Goal: Information Seeking & Learning: Learn about a topic

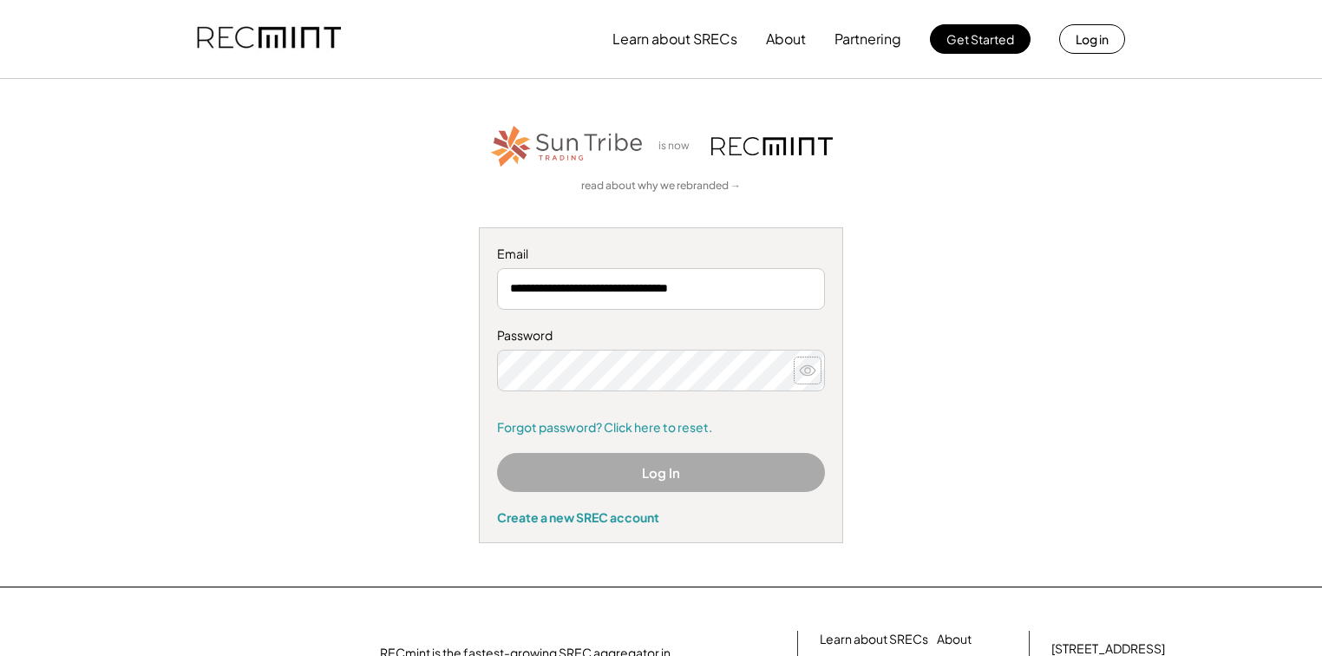
click at [808, 372] on use at bounding box center [808, 370] width 16 height 10
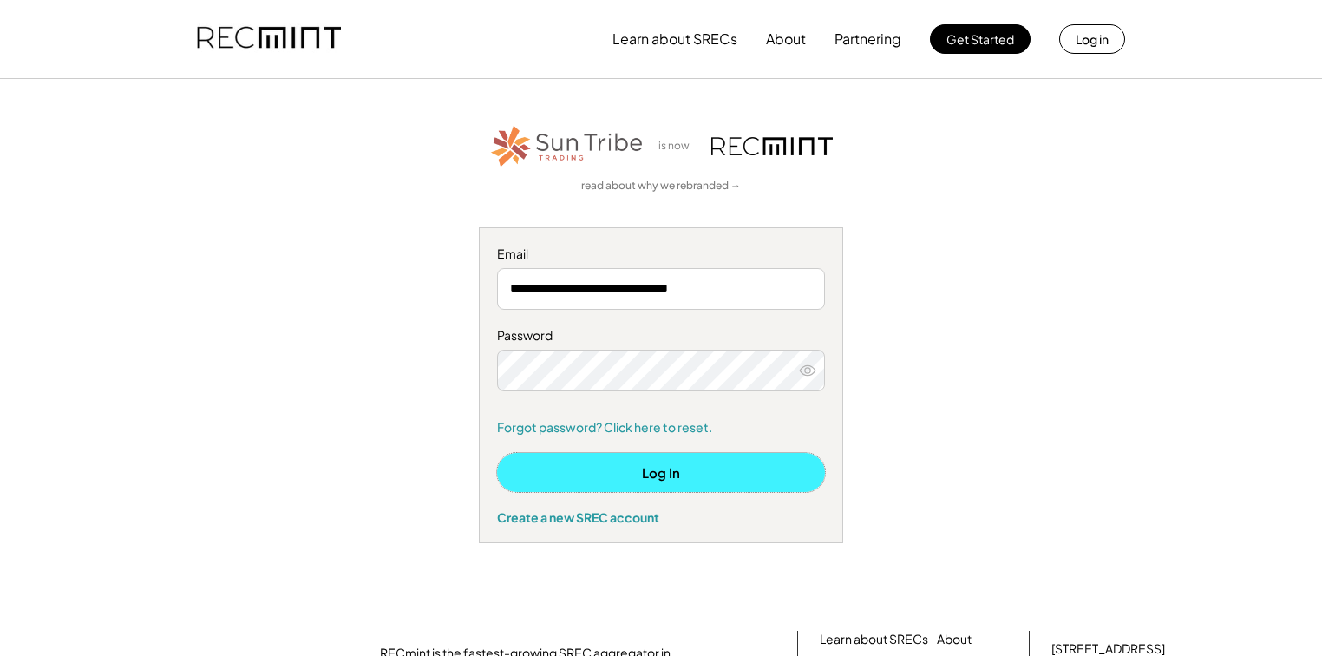
click at [749, 463] on button "Log In" at bounding box center [661, 472] width 328 height 39
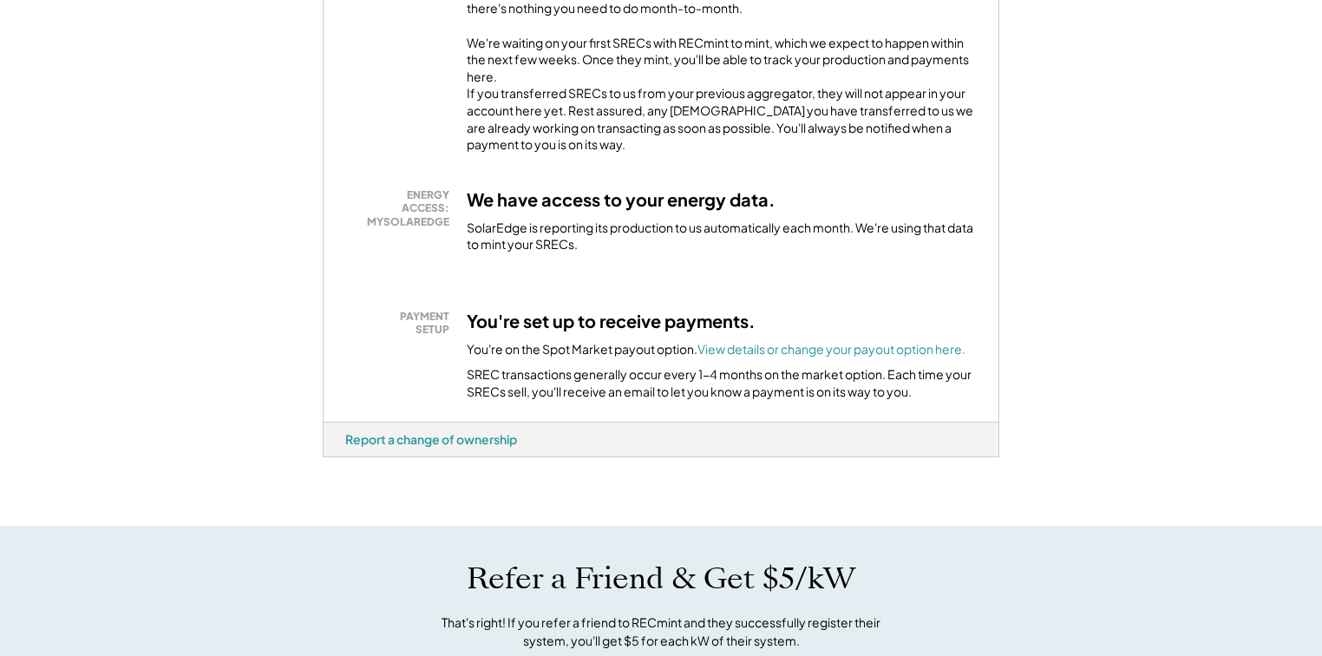
scroll to position [555, 0]
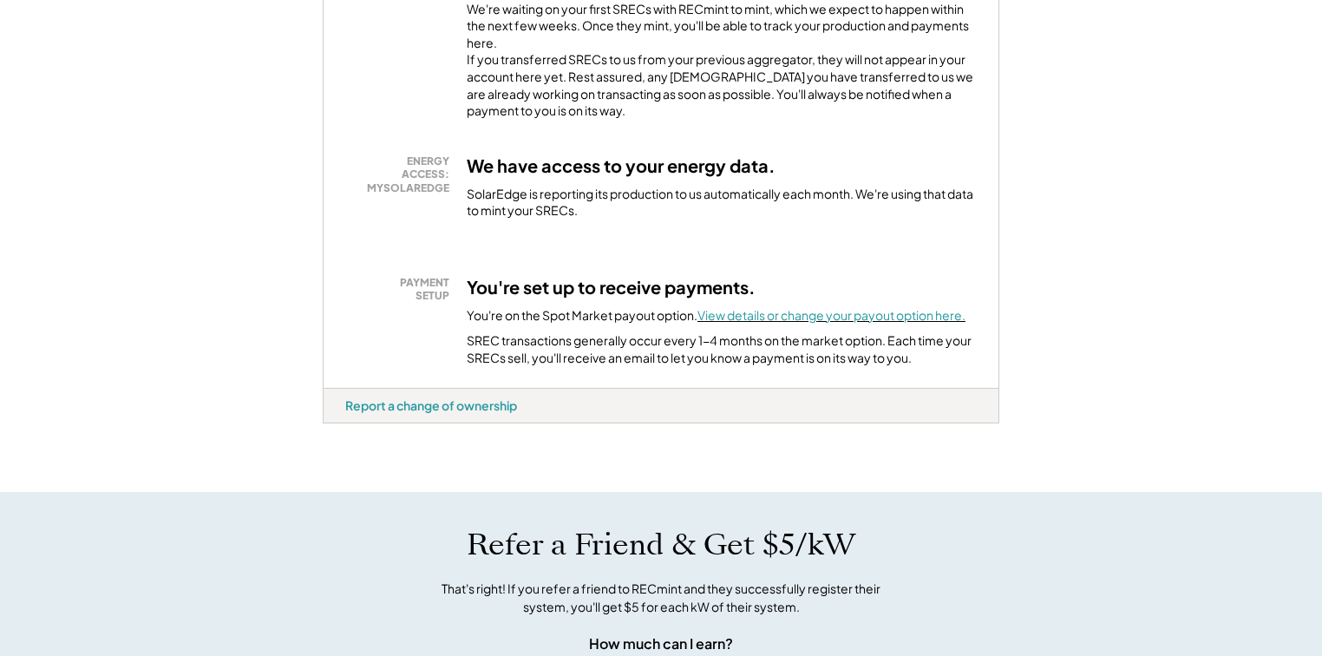
click at [843, 308] on font "View details or change your payout option here." at bounding box center [831, 315] width 268 height 16
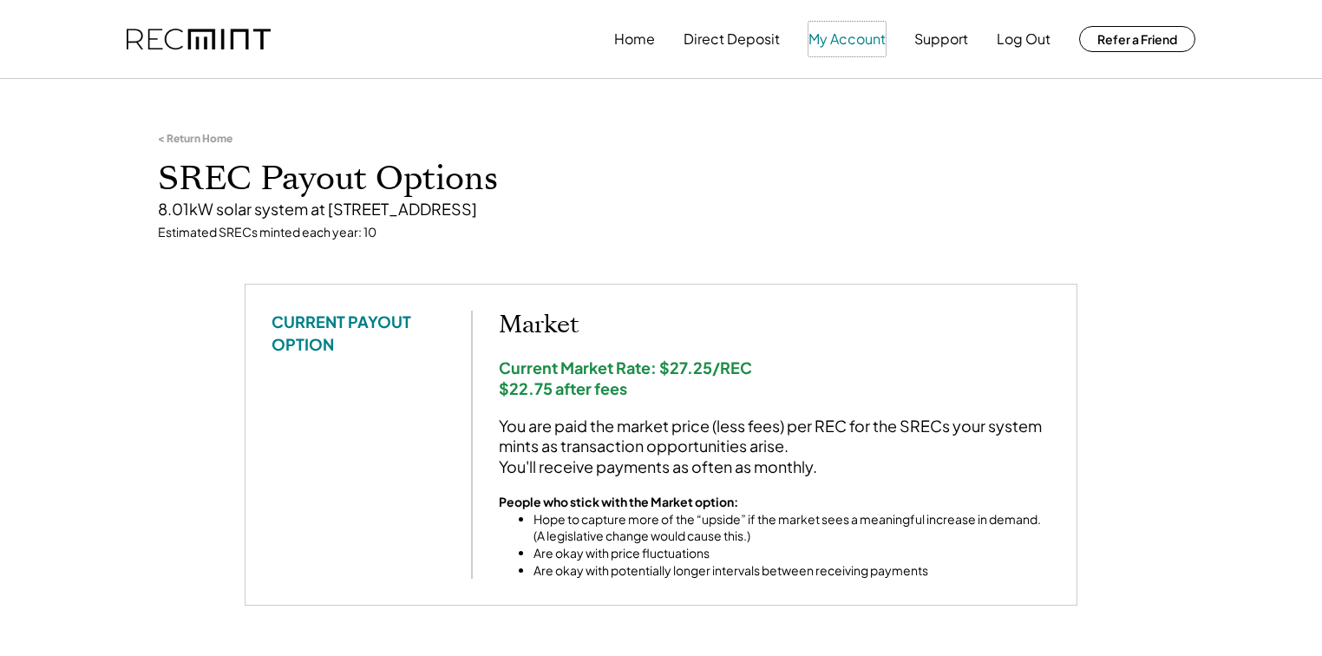
click at [835, 36] on button "My Account" at bounding box center [846, 39] width 77 height 35
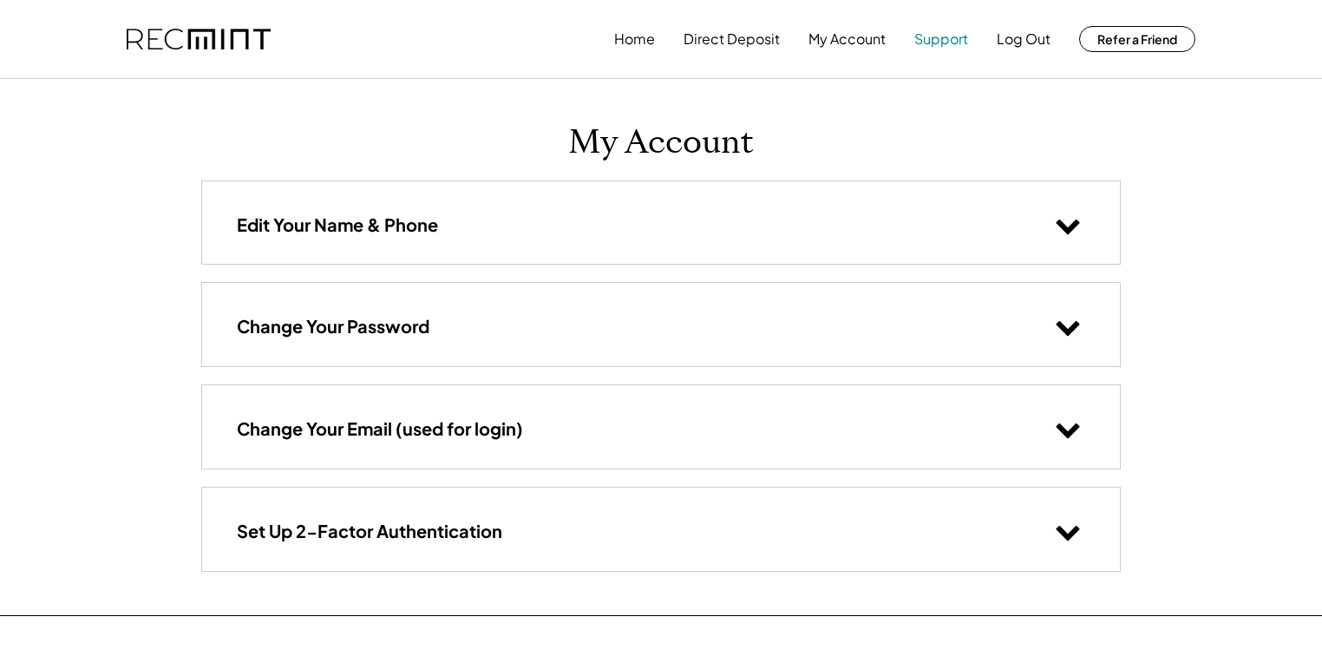
click at [941, 36] on button "Support" at bounding box center [941, 39] width 54 height 35
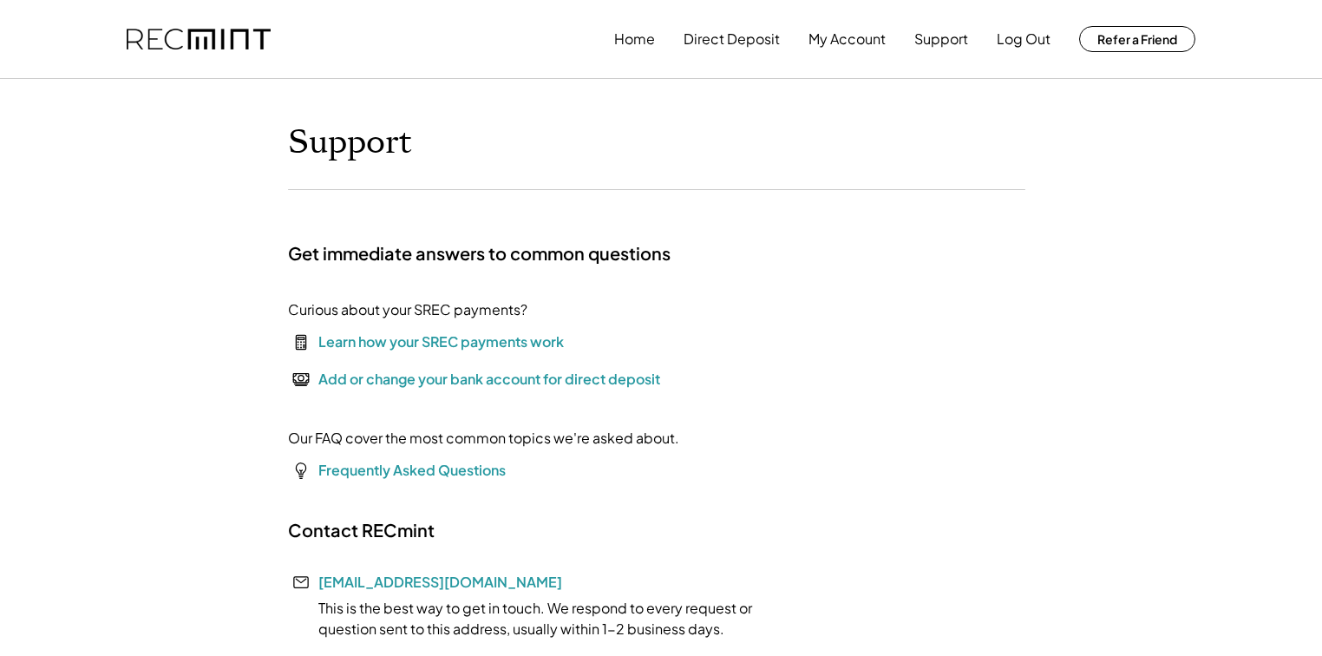
click at [396, 342] on div "Learn how your SREC payments work" at bounding box center [440, 341] width 245 height 21
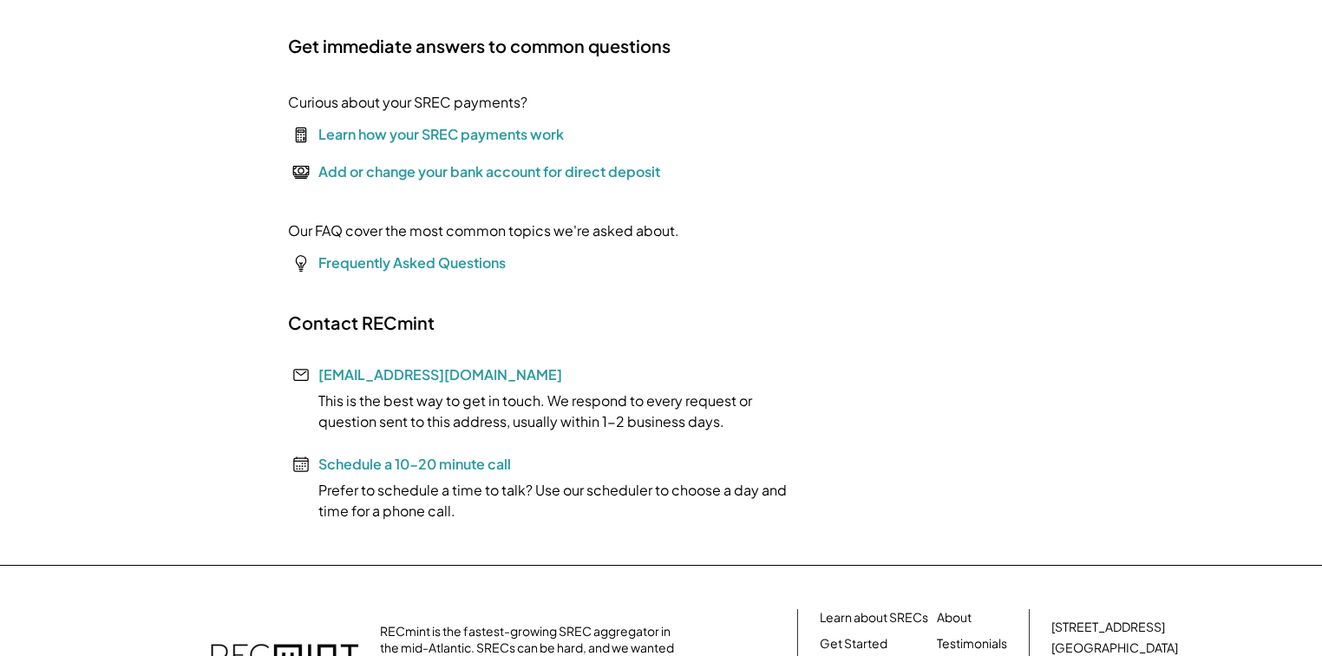
scroll to position [208, 0]
click at [403, 258] on font "Frequently Asked Questions" at bounding box center [411, 261] width 187 height 18
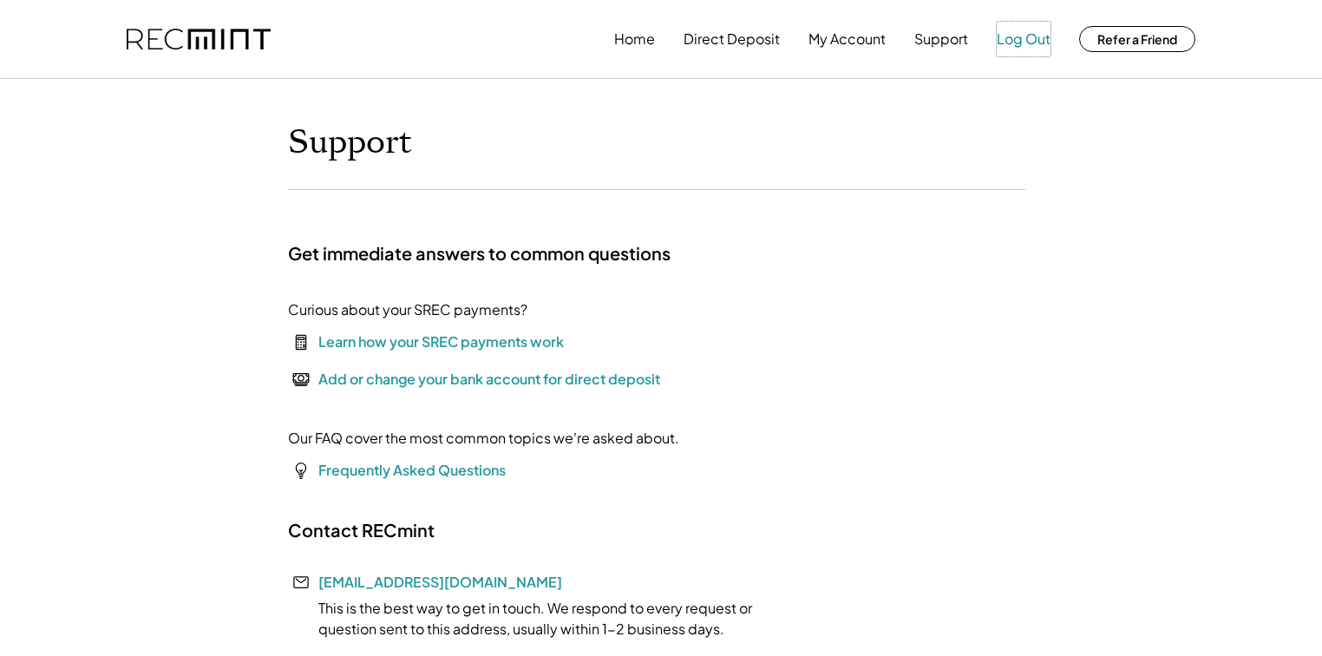
click at [1022, 40] on button "Log Out" at bounding box center [1024, 39] width 54 height 35
